Goal: Task Accomplishment & Management: Use online tool/utility

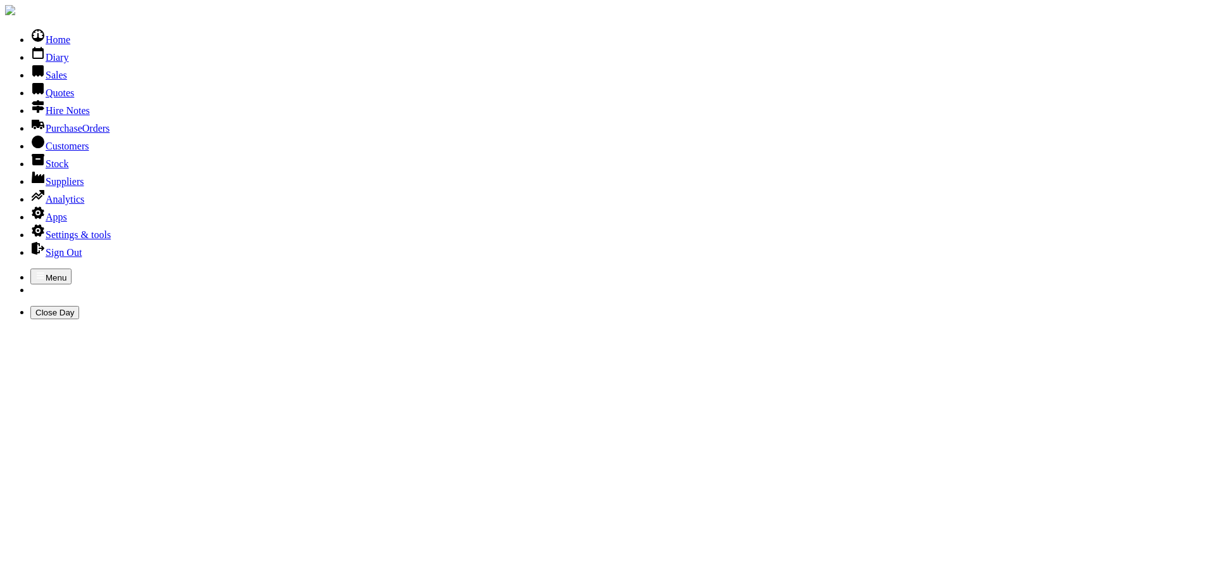
click at [35, 270] on icon "button" at bounding box center [40, 275] width 10 height 10
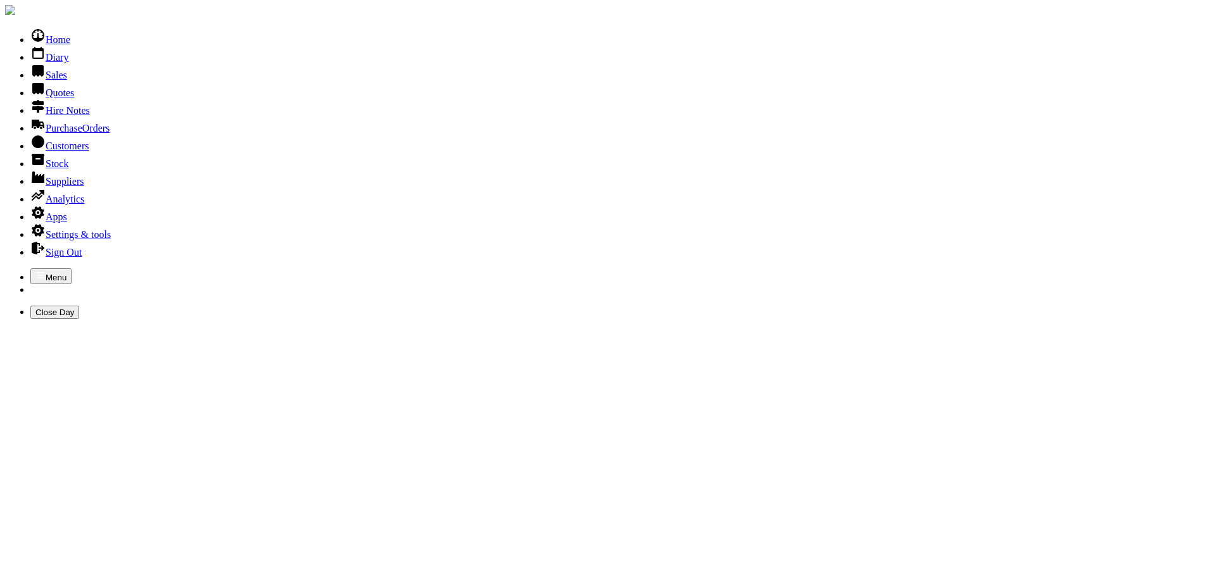
click at [65, 151] on link "Customers" at bounding box center [59, 146] width 58 height 11
click at [58, 151] on link "Customers" at bounding box center [59, 146] width 58 height 11
type input "adonis"
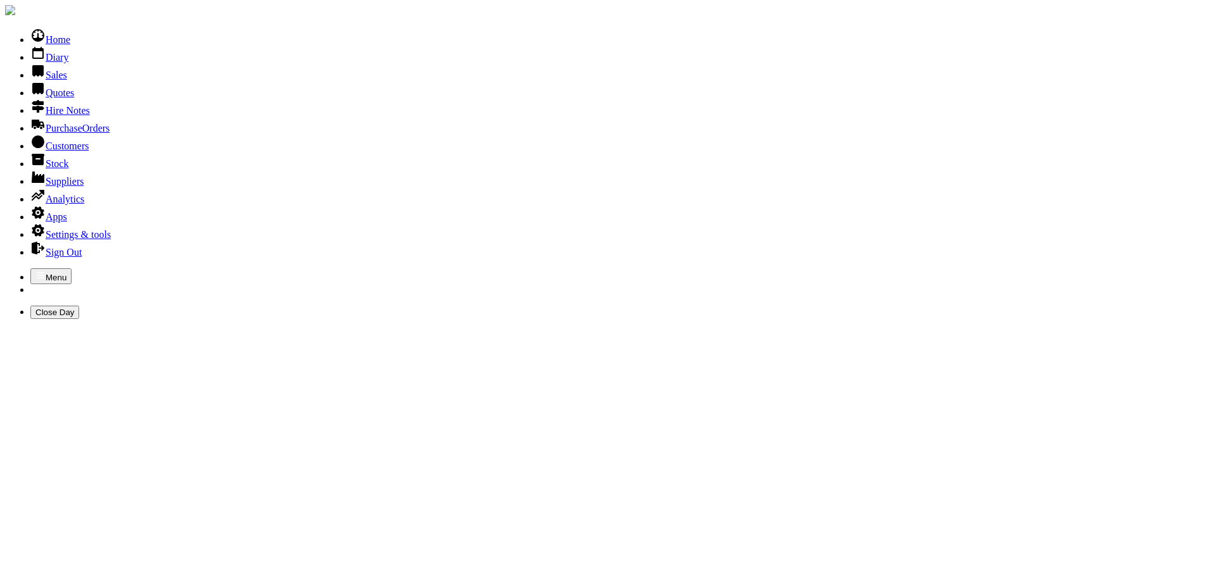
click at [51, 80] on link "Sales" at bounding box center [48, 75] width 37 height 11
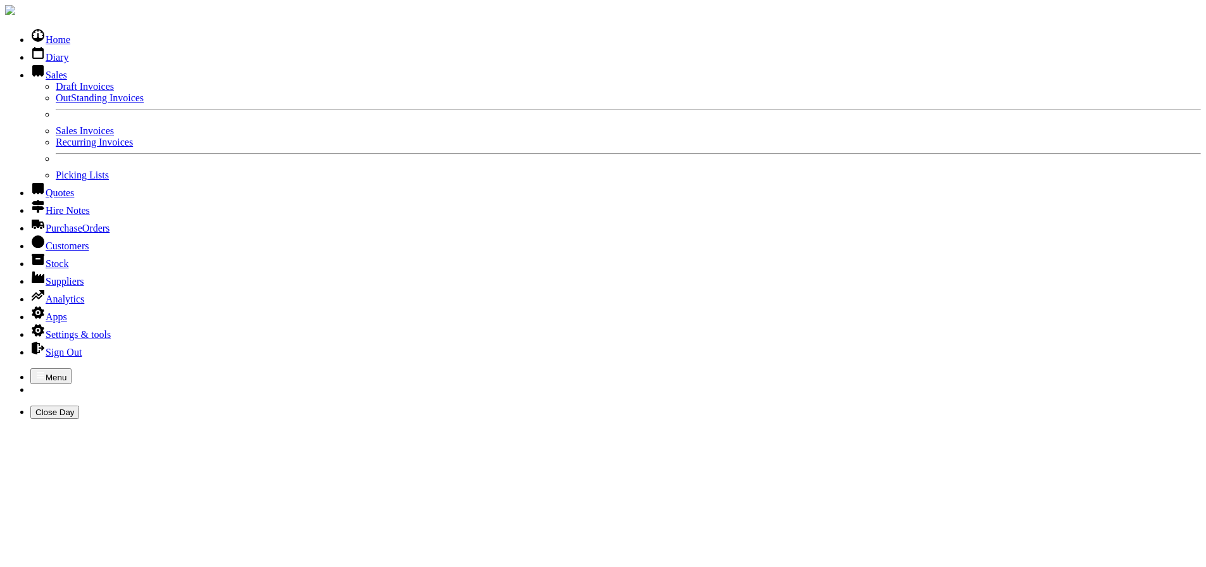
click at [56, 136] on link "Sales Invoices" at bounding box center [85, 130] width 58 height 11
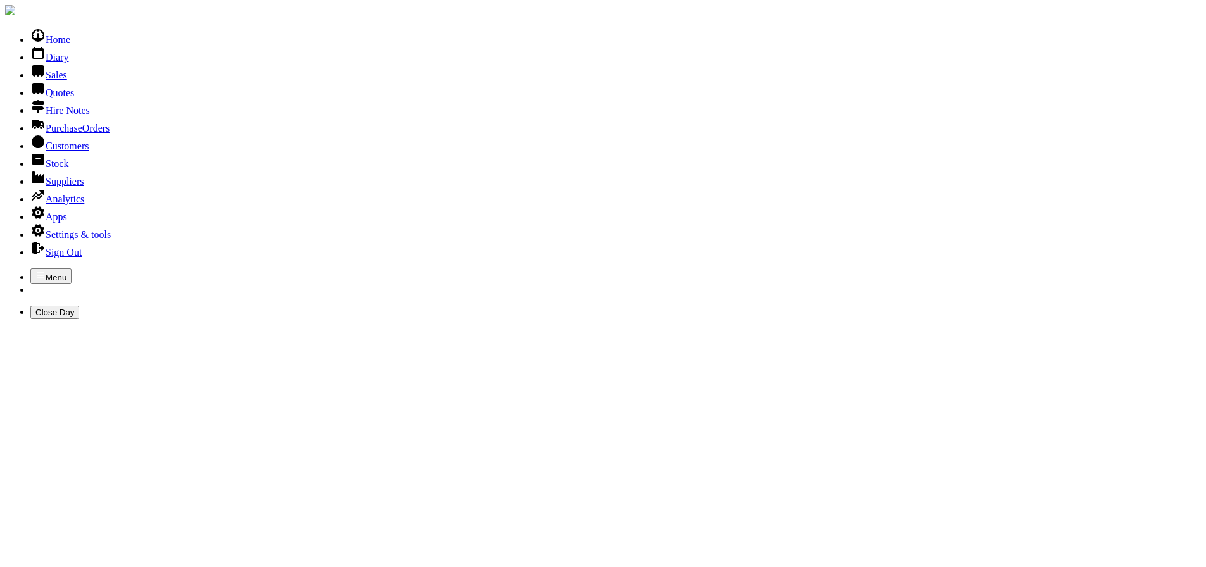
type input "01/08/2025"
click at [35, 80] on link "Sales" at bounding box center [48, 75] width 37 height 11
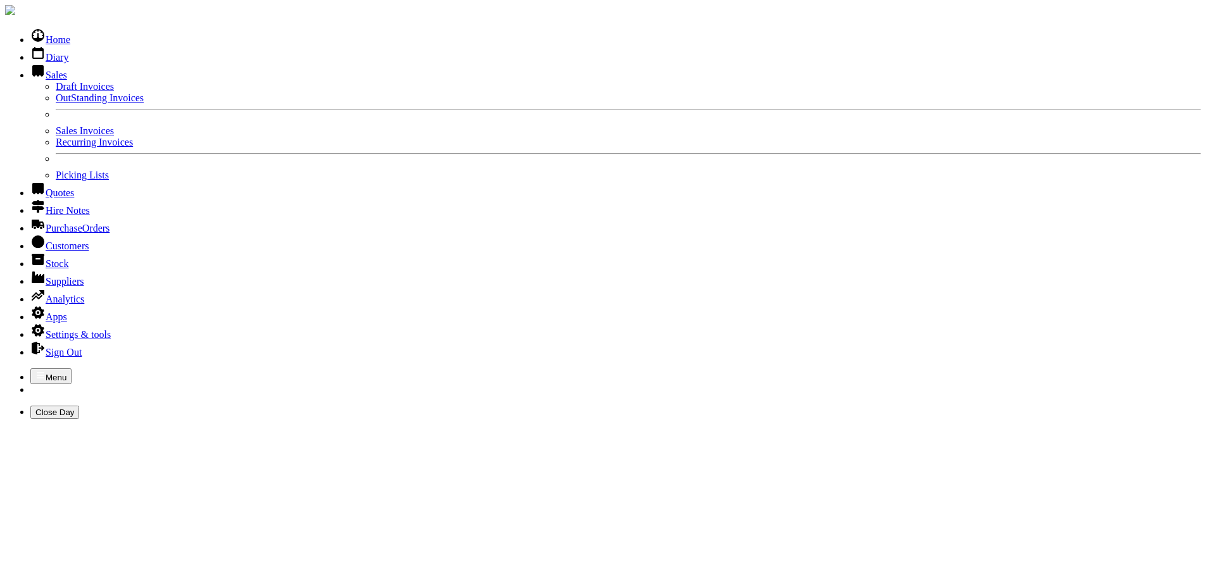
click at [56, 136] on link "Sales Invoices" at bounding box center [85, 130] width 58 height 11
type input "hill"
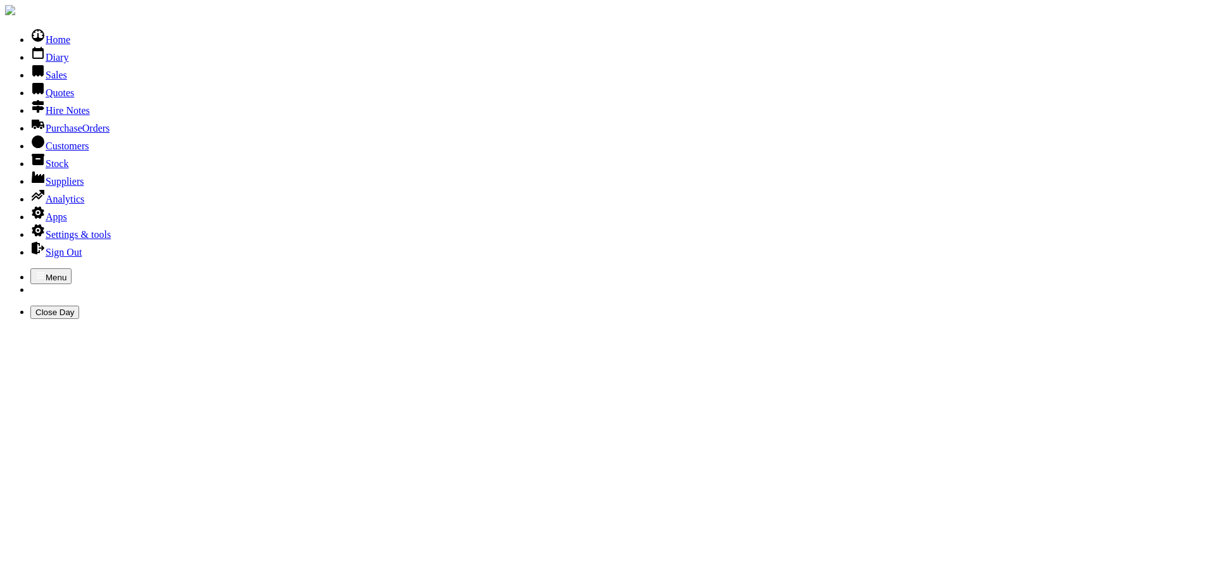
type input "bridge"
